Goal: Information Seeking & Learning: Learn about a topic

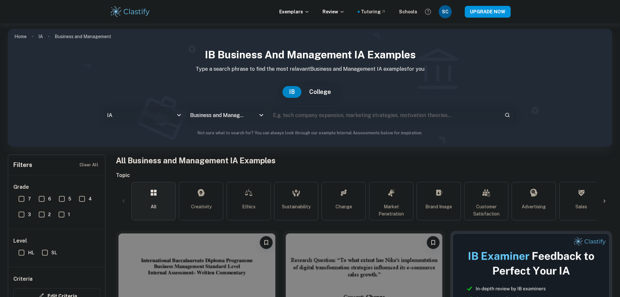
scroll to position [183, 0]
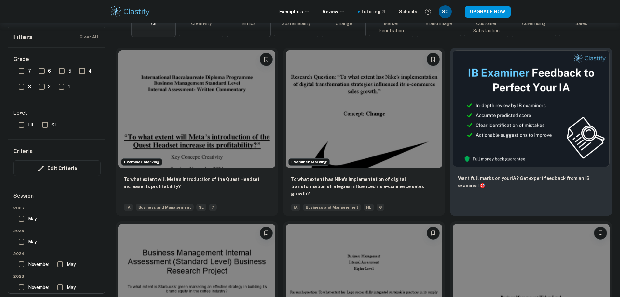
click at [23, 127] on input "HL" at bounding box center [21, 124] width 13 height 13
checkbox input "true"
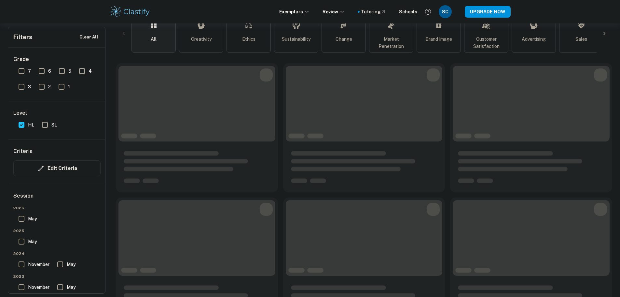
scroll to position [199, 0]
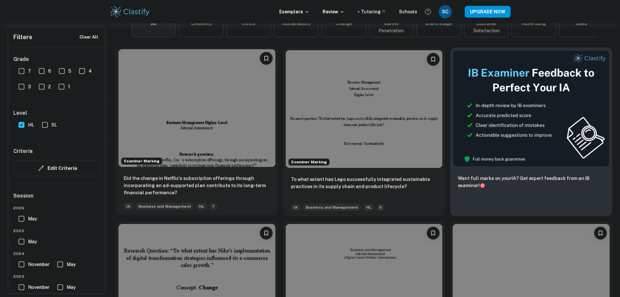
click at [182, 92] on img at bounding box center [196, 108] width 157 height 118
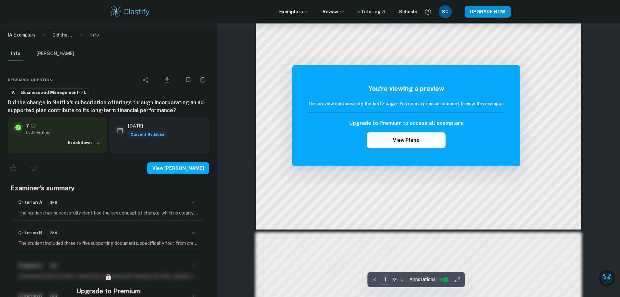
scroll to position [293, 0]
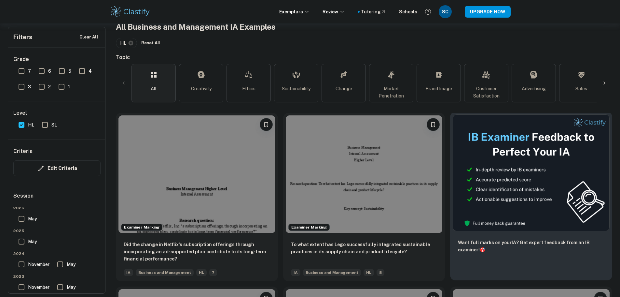
scroll to position [101, 0]
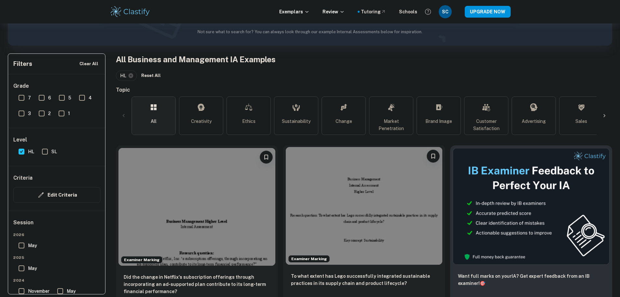
click at [319, 188] on img at bounding box center [364, 206] width 157 height 118
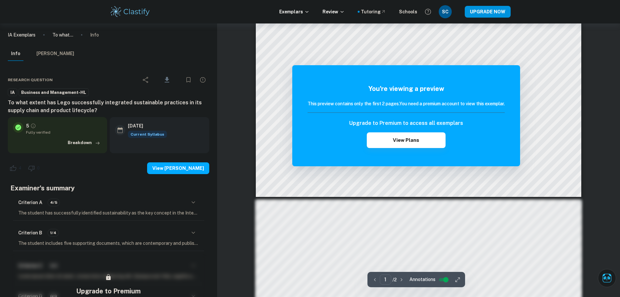
scroll to position [553, 0]
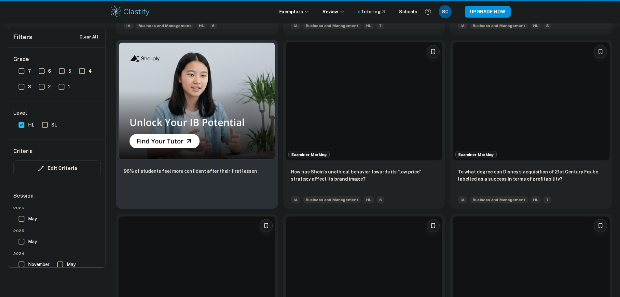
scroll to position [101, 0]
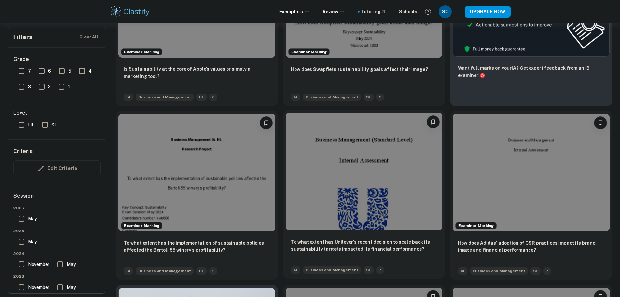
scroll to position [228, 0]
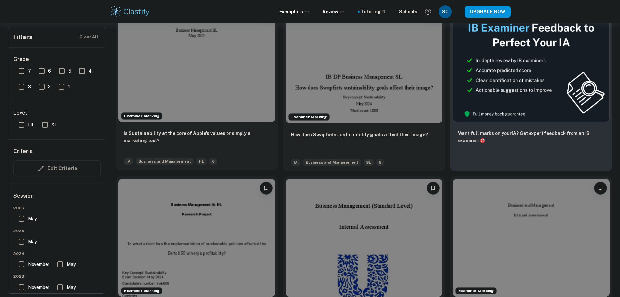
click at [175, 82] on img at bounding box center [196, 63] width 157 height 118
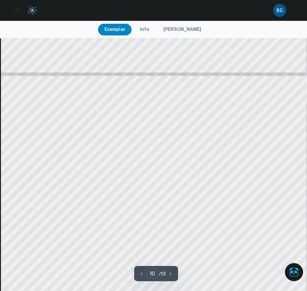
scroll to position [3932, 0]
type input "9"
